Goal: Information Seeking & Learning: Learn about a topic

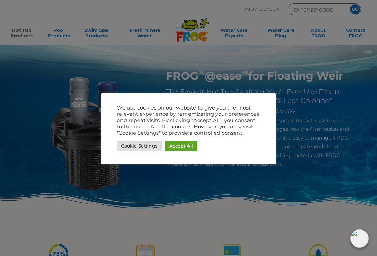
click at [188, 146] on link "Accept All" at bounding box center [181, 146] width 32 height 11
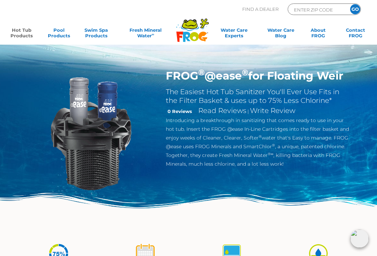
click at [242, 82] on h1 "FROG ® @ease ® for Floating Weir" at bounding box center [259, 75] width 186 height 13
click at [247, 122] on p "Introducing a breakthrough in sanitizing that comes ready to use in your hot tu…" at bounding box center [259, 142] width 186 height 52
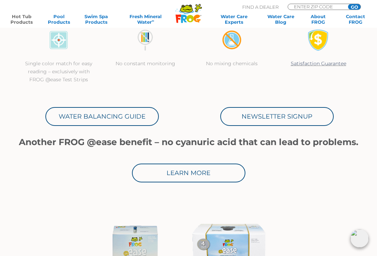
scroll to position [298, 0]
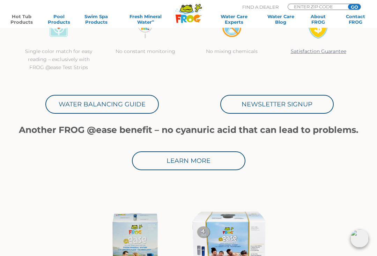
click at [195, 162] on link "Learn More" at bounding box center [189, 161] width 114 height 19
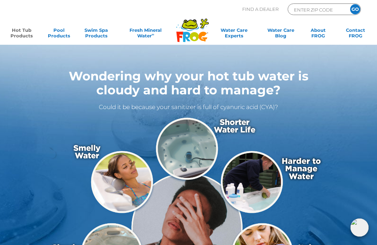
click at [26, 30] on link "Hot Tub Products" at bounding box center [21, 34] width 29 height 14
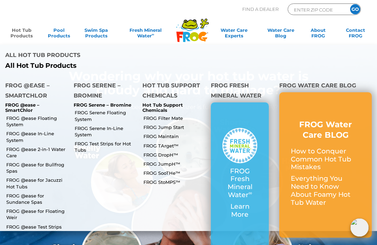
click at [34, 130] on link "FROG @ease In-Line System" at bounding box center [37, 136] width 62 height 13
